Goal: Information Seeking & Learning: Learn about a topic

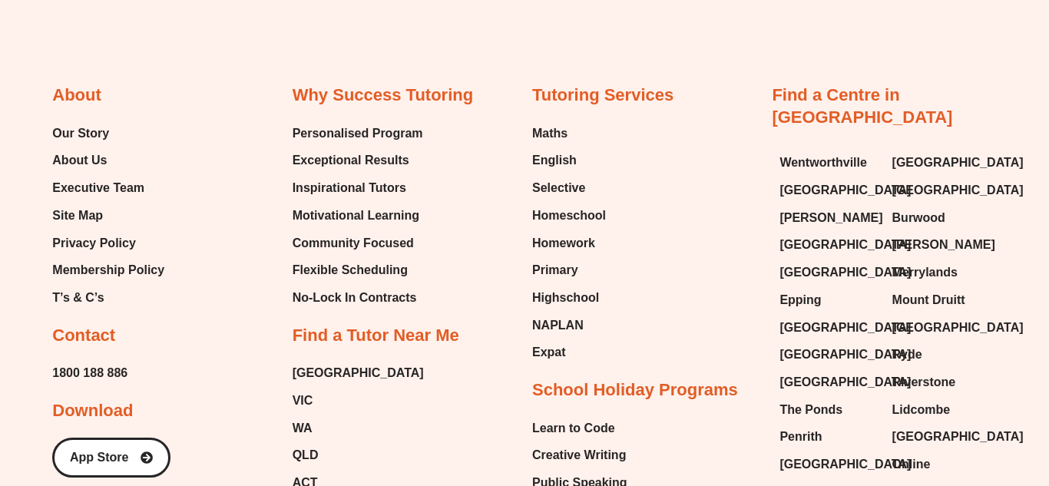
scroll to position [1507, 0]
click at [85, 132] on span "Our Story" at bounding box center [80, 132] width 57 height 23
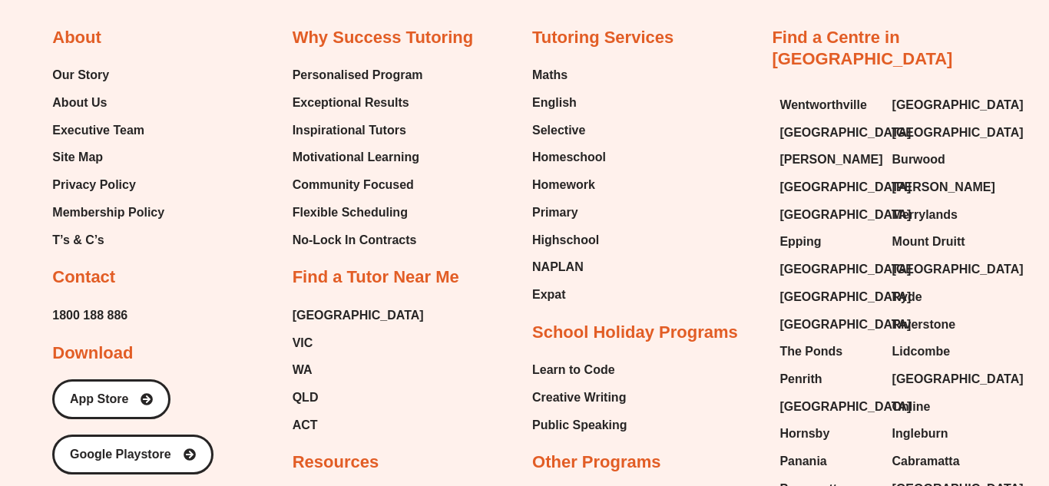
scroll to position [2262, 0]
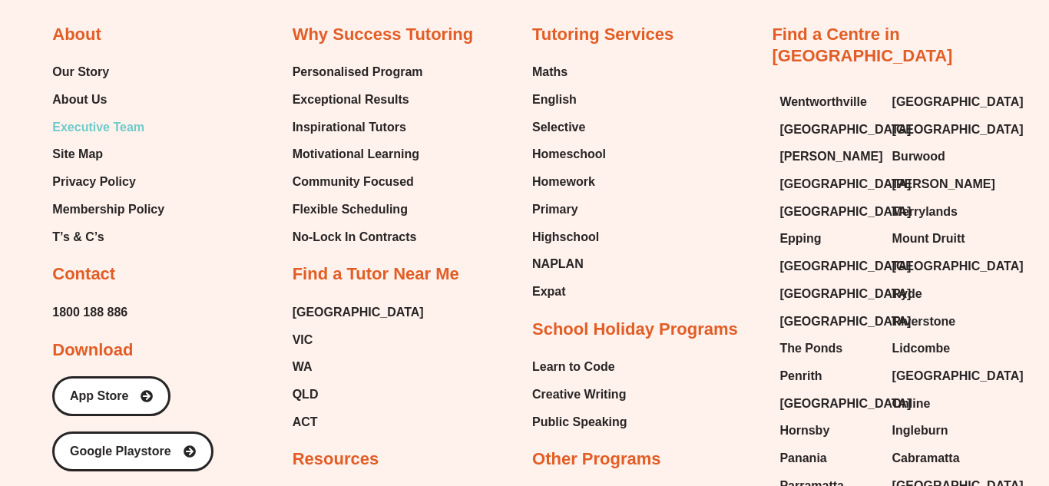
click at [111, 116] on span "Executive Team" at bounding box center [98, 127] width 92 height 23
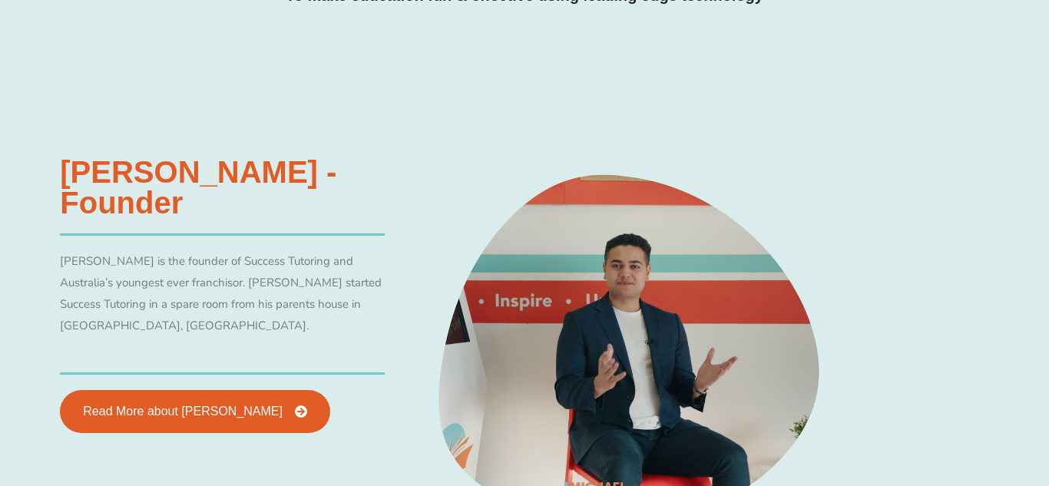
scroll to position [667, 0]
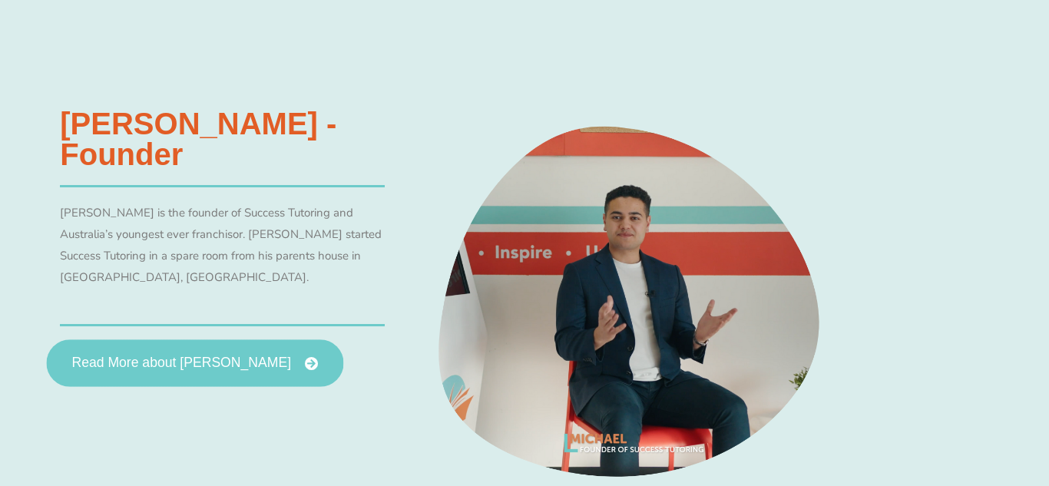
click at [197, 374] on link "Read More about [PERSON_NAME]" at bounding box center [195, 363] width 297 height 48
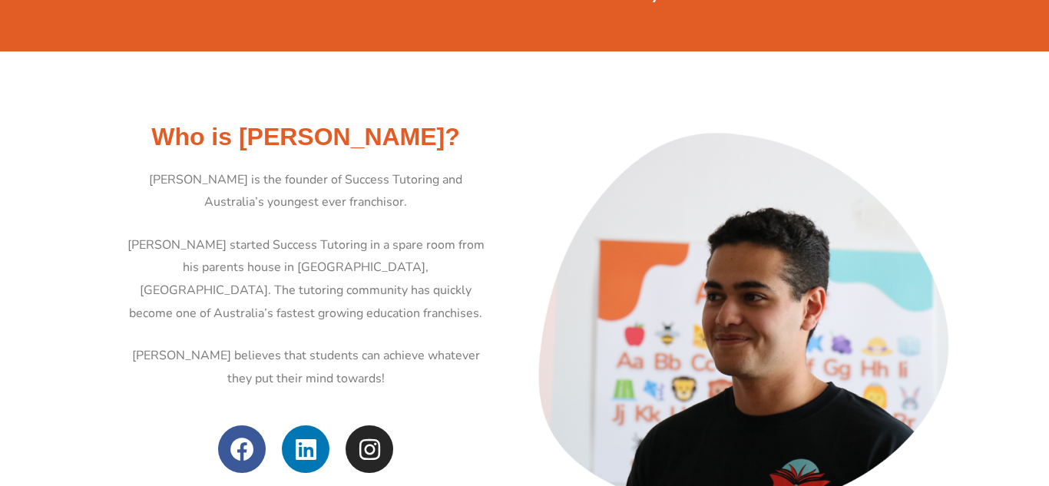
scroll to position [531, 0]
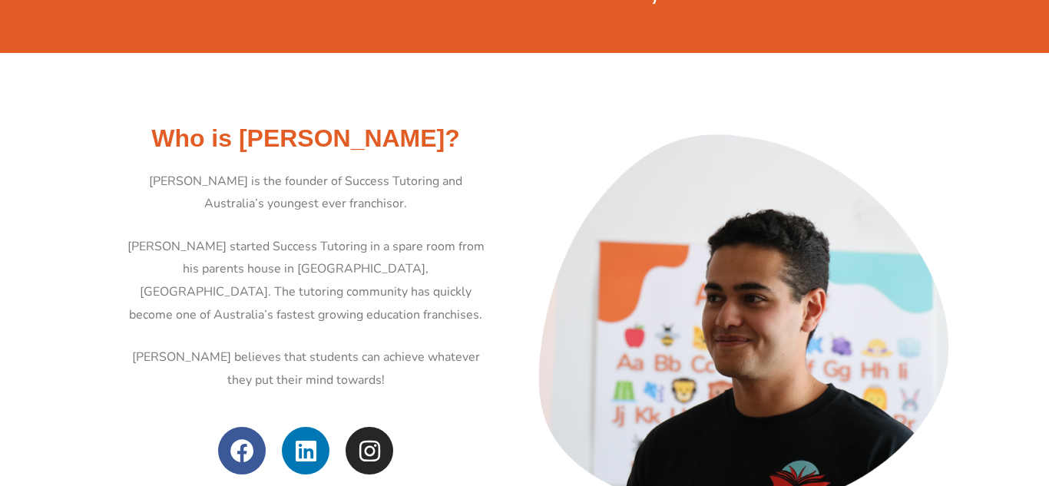
drag, startPoint x: 242, startPoint y: 178, endPoint x: 377, endPoint y: 214, distance: 139.9
click at [377, 214] on p "Michael Black is the founder of Success Tutoring and Australia’s youngest ever …" at bounding box center [305, 192] width 361 height 45
copy p "founder of Success Tutoring and Australia’s youngest ever franchisor."
